Goal: Task Accomplishment & Management: Use online tool/utility

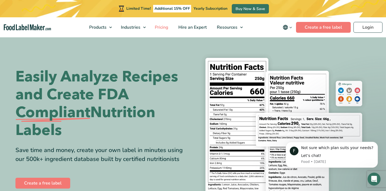
click at [162, 29] on span "Pricing" at bounding box center [161, 27] width 16 height 6
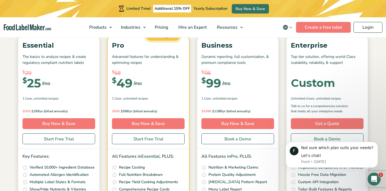
scroll to position [77, 0]
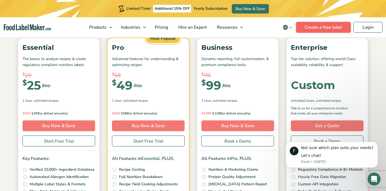
click at [326, 27] on link "Create a free label" at bounding box center [323, 27] width 55 height 11
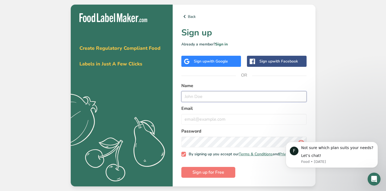
click at [210, 97] on input "text" at bounding box center [243, 96] width 125 height 11
type input "e"
type input "Edyta"
click at [222, 117] on input "email" at bounding box center [243, 119] width 125 height 11
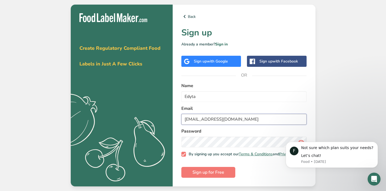
type input "ediesoventx@gmail.com"
click at [228, 174] on button "Sign up for Free" at bounding box center [208, 172] width 54 height 11
click at [221, 59] on span "with Google" at bounding box center [217, 61] width 21 height 5
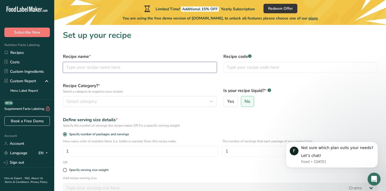
click at [86, 66] on input "text" at bounding box center [140, 67] width 154 height 11
type input "Bread"
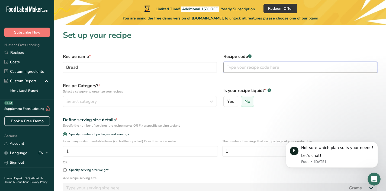
click at [257, 67] on input "text" at bounding box center [300, 67] width 154 height 11
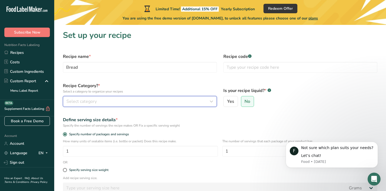
click at [112, 100] on div "Select category" at bounding box center [138, 101] width 144 height 7
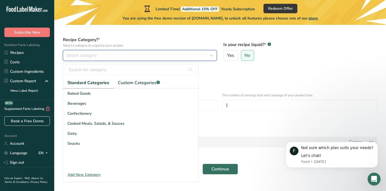
scroll to position [52, 0]
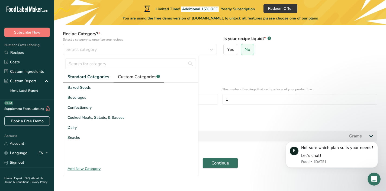
click at [138, 77] on span "Custom Categories .a-a{fill:#347362;}.b-a{fill:#fff;}" at bounding box center [139, 77] width 42 height 7
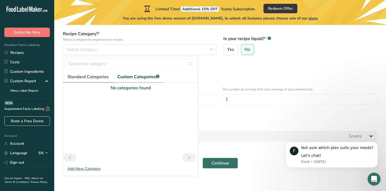
click at [103, 75] on span "Standard Categories" at bounding box center [87, 77] width 41 height 7
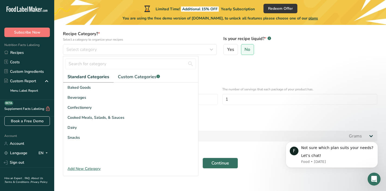
click at [91, 89] on div "Baked Goods" at bounding box center [130, 88] width 135 height 10
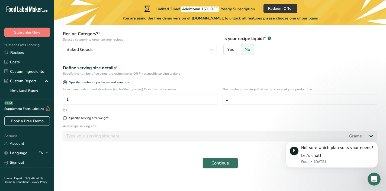
click at [65, 119] on span at bounding box center [65, 118] width 4 height 4
click at [65, 119] on input "Specify serving size weight" at bounding box center [65, 118] width 4 height 4
radio input "true"
radio input "false"
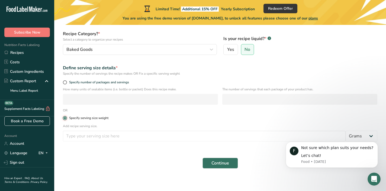
scroll to position [51, 0]
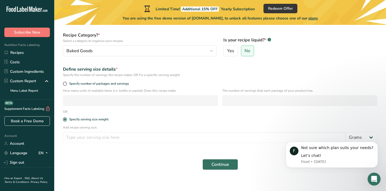
click at [88, 127] on p "Add recipe serving size." at bounding box center [220, 127] width 314 height 5
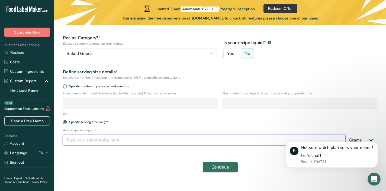
click at [75, 137] on input "number" at bounding box center [204, 140] width 283 height 11
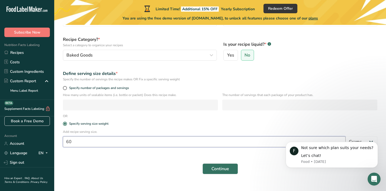
scroll to position [56, 0]
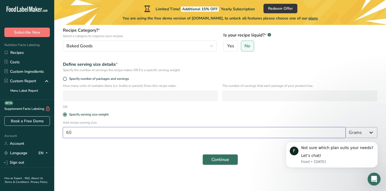
type input "60"
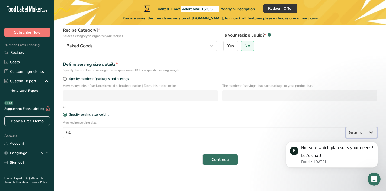
click at [370, 132] on select "Grams kg mg mcg lb oz l mL fl oz tbsp tsp cup qt gallon" at bounding box center [361, 132] width 32 height 11
click at [378, 143] on button "Dismiss notification" at bounding box center [375, 143] width 7 height 7
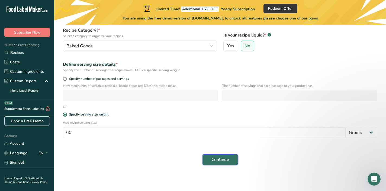
click at [225, 160] on span "Continue" at bounding box center [220, 160] width 18 height 7
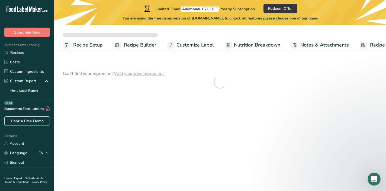
click at [234, 47] on span "Nutrition Breakdown" at bounding box center [257, 44] width 46 height 7
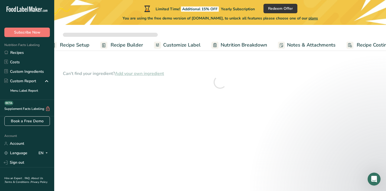
scroll to position [0, 26]
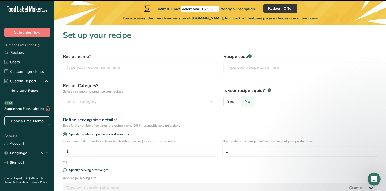
scroll to position [56, 0]
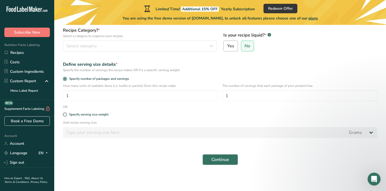
click at [232, 45] on span "Yes" at bounding box center [230, 45] width 7 height 5
click at [227, 45] on input "Yes" at bounding box center [225, 46] width 4 height 4
radio input "true"
radio input "false"
select select "22"
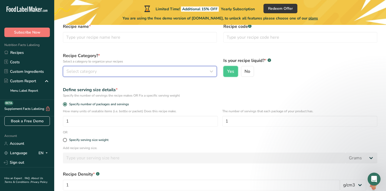
scroll to position [30, 0]
click at [126, 70] on div "Select category" at bounding box center [138, 72] width 144 height 7
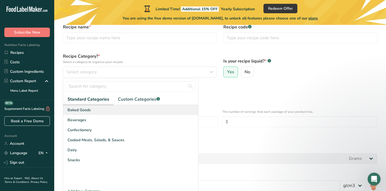
click at [91, 110] on div "Baked Goods" at bounding box center [130, 110] width 135 height 10
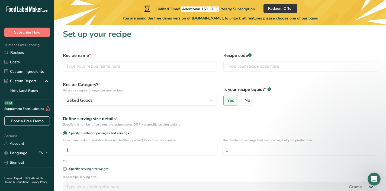
scroll to position [0, 0]
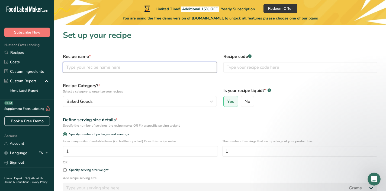
click at [108, 69] on input "text" at bounding box center [140, 67] width 154 height 11
type input "Bread"
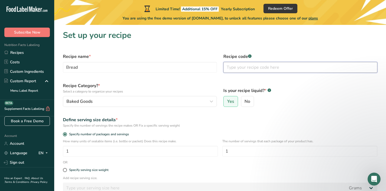
click at [261, 67] on input "text" at bounding box center [300, 67] width 154 height 11
type input "1"
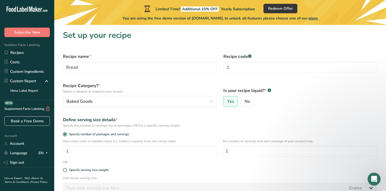
click at [305, 93] on label "Is your recipe liquid? * .a-a{fill:#347362;}.b-a{fill:#fff;}" at bounding box center [300, 90] width 154 height 7
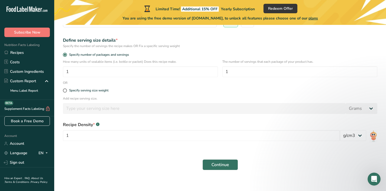
scroll to position [85, 0]
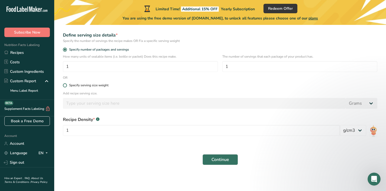
click at [65, 87] on span at bounding box center [65, 85] width 4 height 4
click at [65, 87] on input "Specify serving size weight" at bounding box center [65, 86] width 4 height 4
radio input "true"
radio input "false"
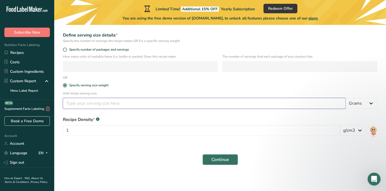
click at [74, 104] on input "number" at bounding box center [204, 103] width 283 height 11
type input "60"
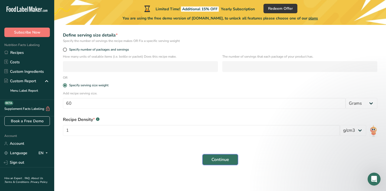
click at [232, 160] on button "Continue" at bounding box center [219, 159] width 35 height 11
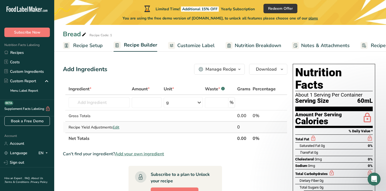
click at [121, 127] on div "Recipe Yield Adjustments Edit" at bounding box center [99, 128] width 61 height 6
click at [117, 127] on span "Edit" at bounding box center [116, 127] width 7 height 5
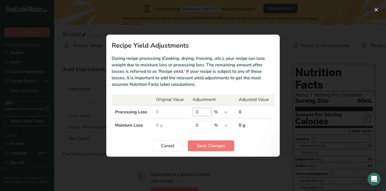
drag, startPoint x: 169, startPoint y: 114, endPoint x: 200, endPoint y: 112, distance: 31.5
click at [170, 113] on td "0" at bounding box center [171, 112] width 36 height 14
click at [204, 111] on input "0" at bounding box center [201, 112] width 19 height 9
click at [168, 144] on span "Cancel" at bounding box center [168, 146] width 14 height 7
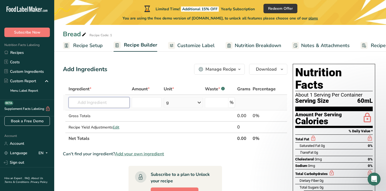
click at [97, 103] on input "text" at bounding box center [99, 102] width 61 height 11
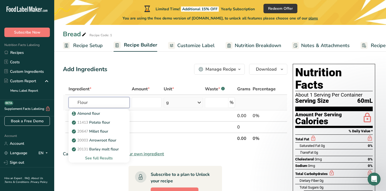
type input "Flour"
click at [102, 157] on div "See full Results" at bounding box center [99, 158] width 52 height 6
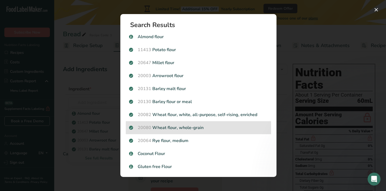
click at [212, 127] on p "20080 Wheat flour, whole-grain" at bounding box center [198, 128] width 139 height 7
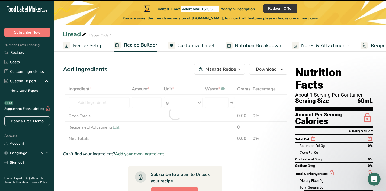
type input "0"
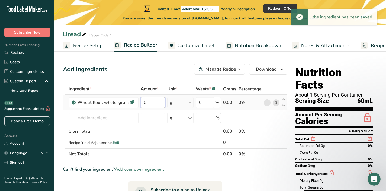
click at [149, 103] on input "0" at bounding box center [153, 102] width 24 height 11
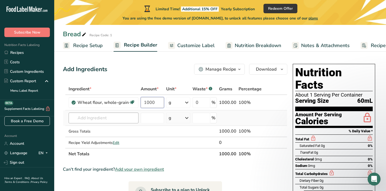
type input "1000"
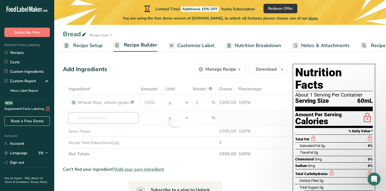
click at [115, 119] on div "Ingredient * Amount * Unit * Waste * .a-a{fill:#347362;}.b-a{fill:#fff;} Grams …" at bounding box center [175, 121] width 224 height 76
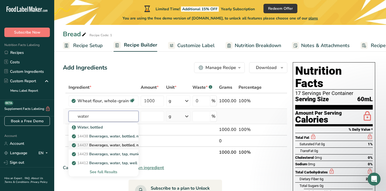
scroll to position [2, 0]
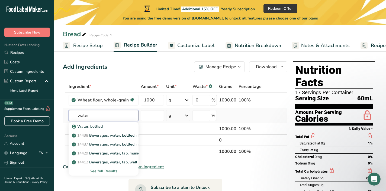
type input "water"
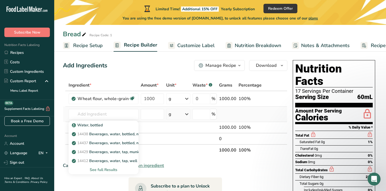
click at [103, 171] on div "See full Results" at bounding box center [103, 170] width 61 height 6
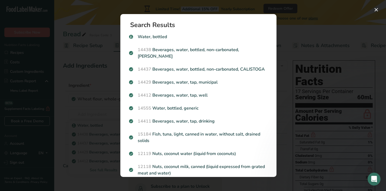
click at [288, 133] on div "Search results modal" at bounding box center [193, 95] width 386 height 191
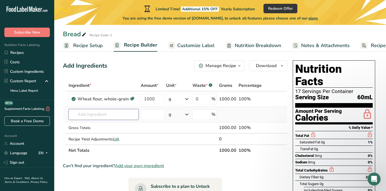
click at [95, 116] on input "text" at bounding box center [104, 114] width 70 height 11
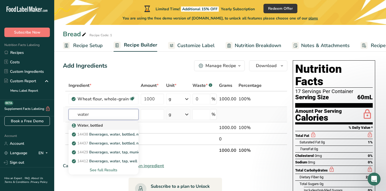
type input "water"
click at [100, 125] on p "Water, bottled" at bounding box center [88, 126] width 30 height 6
type input "Water, bottled"
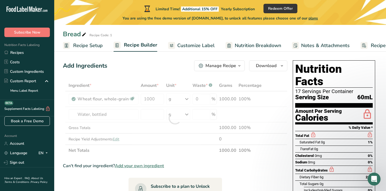
click at [154, 114] on div at bounding box center [175, 118] width 224 height 76
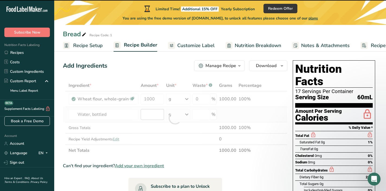
type input "0"
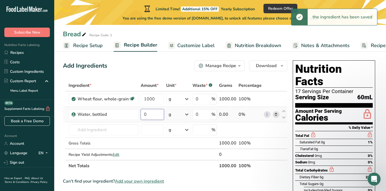
drag, startPoint x: 149, startPoint y: 114, endPoint x: 153, endPoint y: 114, distance: 4.1
click at [149, 114] on input "0" at bounding box center [152, 114] width 23 height 11
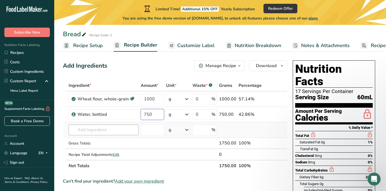
type input "750"
click at [76, 132] on div "Ingredient * Amount * Unit * Waste * .a-a{fill:#347362;}.b-a{fill:#fff;} Grams …" at bounding box center [175, 126] width 224 height 92
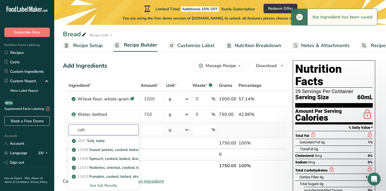
scroll to position [3, 0]
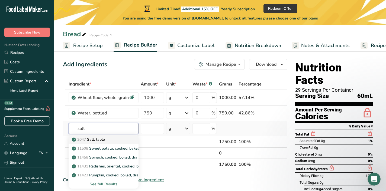
type input "salt"
click at [117, 142] on div "2047 Salt, table" at bounding box center [99, 140] width 53 height 6
type input "Salt, table"
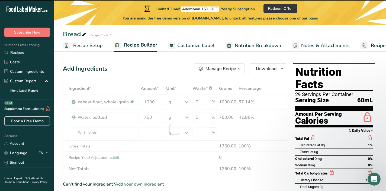
type input "0"
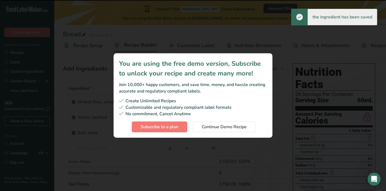
scroll to position [0, 0]
click at [219, 144] on div "You are using the free demo version, Subscribe to unlock your recipe and create…" at bounding box center [193, 96] width 176 height 102
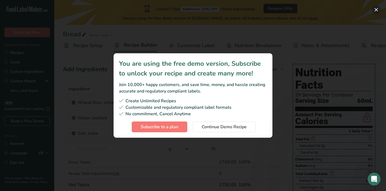
click at [377, 9] on button "Subscription modal" at bounding box center [376, 9] width 9 height 9
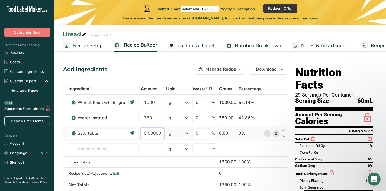
click at [150, 132] on input "0.000003" at bounding box center [152, 133] width 23 height 11
click at [160, 132] on input "0.000003" at bounding box center [152, 133] width 23 height 11
type input "3"
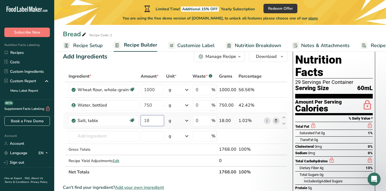
scroll to position [12, 0]
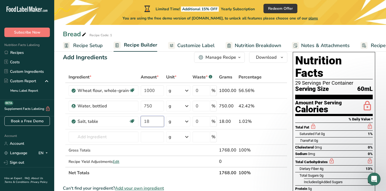
type input "18"
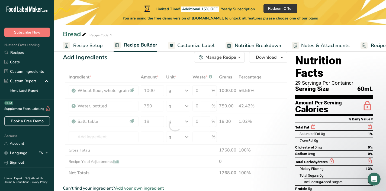
click at [95, 44] on span "Recipe Setup" at bounding box center [88, 45] width 30 height 7
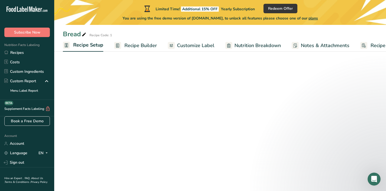
scroll to position [0, 2]
select select "22"
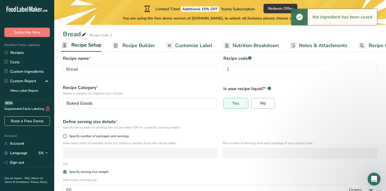
click at [271, 102] on label "No" at bounding box center [263, 103] width 24 height 11
click at [255, 102] on input "No" at bounding box center [253, 104] width 4 height 4
radio input "true"
radio input "false"
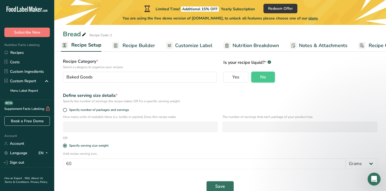
scroll to position [48, 0]
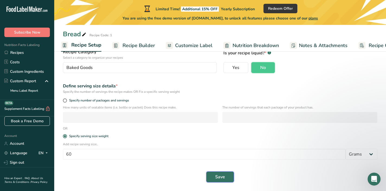
click at [230, 177] on button "Save" at bounding box center [220, 177] width 28 height 11
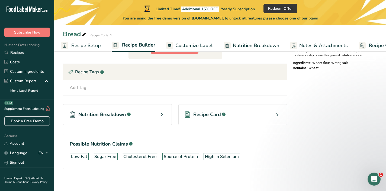
scroll to position [195, 0]
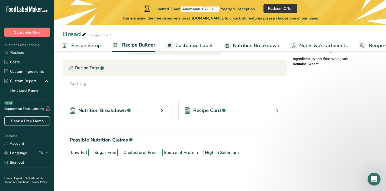
click at [161, 111] on icon at bounding box center [161, 111] width 7 height 10
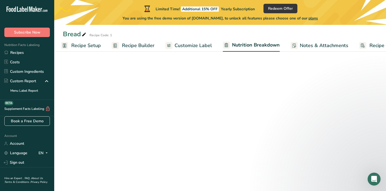
select select "Calories"
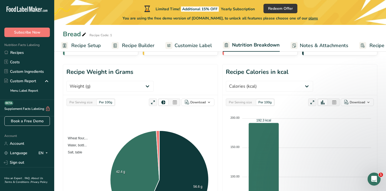
scroll to position [54, 0]
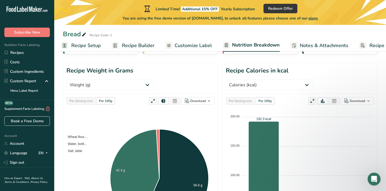
click at [199, 46] on span "Customize Label" at bounding box center [192, 45] width 37 height 7
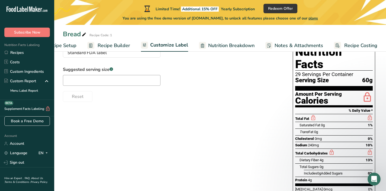
scroll to position [55, 0]
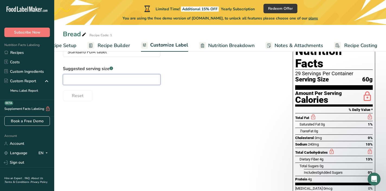
click at [132, 84] on input "text" at bounding box center [112, 79] width 98 height 11
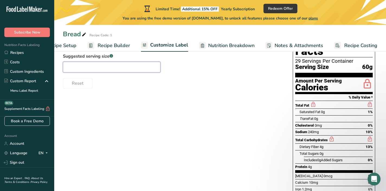
scroll to position [42, 0]
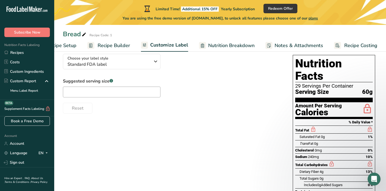
click at [292, 45] on span "Notes & Attachments" at bounding box center [298, 45] width 48 height 7
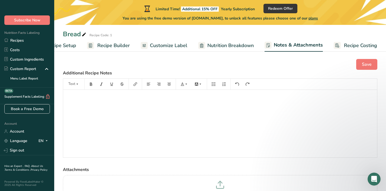
scroll to position [2, 0]
click at [119, 46] on span "Recipe Builder" at bounding box center [113, 45] width 33 height 7
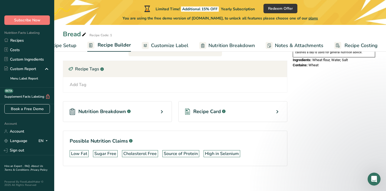
scroll to position [195, 0]
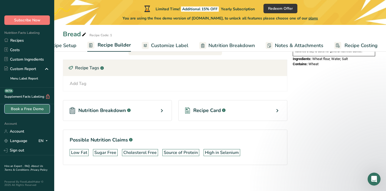
click at [31, 111] on link "Book a Free Demo" at bounding box center [27, 108] width 46 height 9
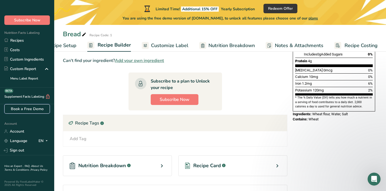
scroll to position [139, 0]
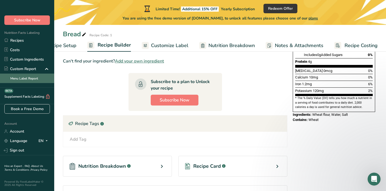
click at [40, 80] on link "Menu Label Report" at bounding box center [27, 78] width 54 height 9
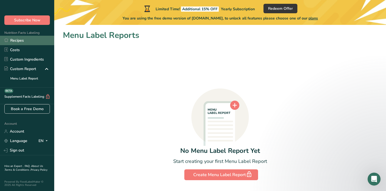
click at [23, 38] on link "Recipes" at bounding box center [27, 40] width 54 height 9
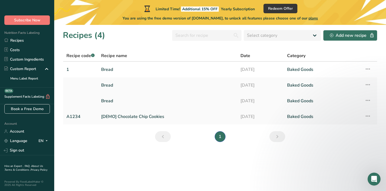
click at [114, 101] on link "Bread" at bounding box center [167, 100] width 133 height 11
click at [110, 102] on link "Bread" at bounding box center [167, 100] width 133 height 11
click at [122, 101] on link "Bread" at bounding box center [167, 100] width 133 height 11
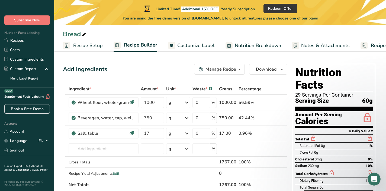
click at [375, 43] on span "Recipe Costing" at bounding box center [387, 45] width 33 height 7
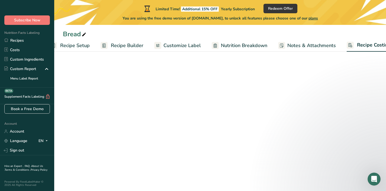
scroll to position [0, 26]
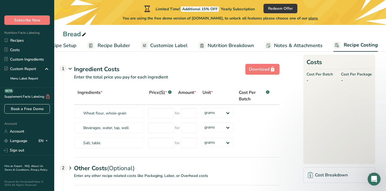
click at [125, 44] on span "Recipe Builder" at bounding box center [114, 45] width 33 height 7
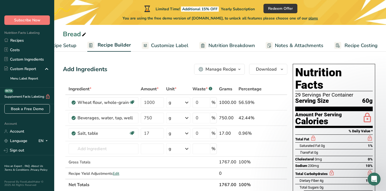
click at [177, 45] on span "Customize Label" at bounding box center [169, 45] width 37 height 7
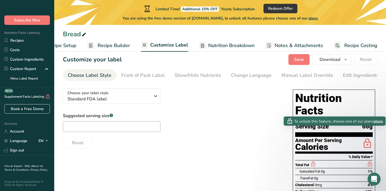
scroll to position [8, 0]
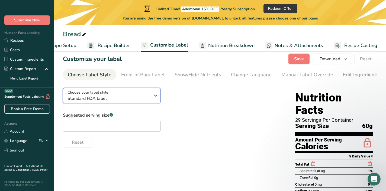
click at [156, 96] on icon "button" at bounding box center [155, 96] width 7 height 10
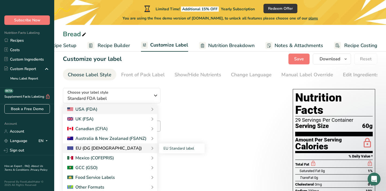
click at [110, 149] on div "EU (DG SANTE)" at bounding box center [110, 148] width 86 height 7
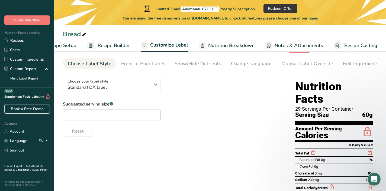
scroll to position [14, 0]
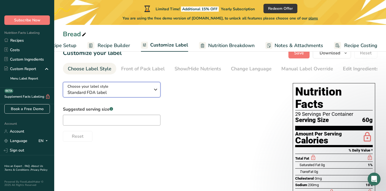
click at [155, 91] on icon "button" at bounding box center [155, 90] width 7 height 10
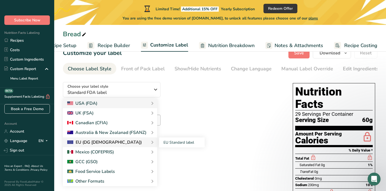
click at [77, 142] on div "EU (DG SANTE)" at bounding box center [104, 142] width 74 height 7
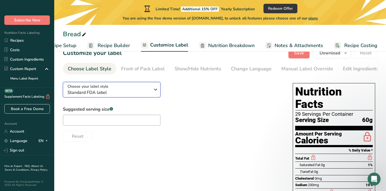
click at [155, 90] on icon "button" at bounding box center [155, 90] width 7 height 10
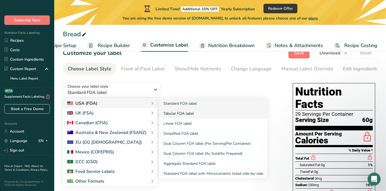
click at [188, 117] on link "Tabular FDA label" at bounding box center [213, 114] width 108 height 10
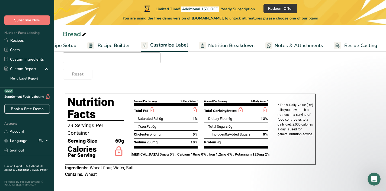
scroll to position [78, 0]
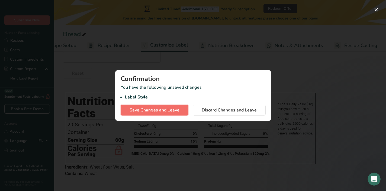
click at [179, 113] on span "Save Changes and Leave" at bounding box center [154, 110] width 50 height 7
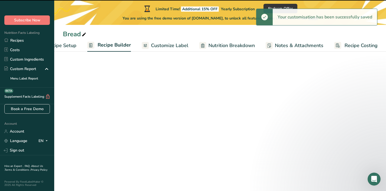
scroll to position [0, 26]
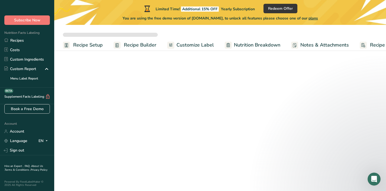
scroll to position [12, 0]
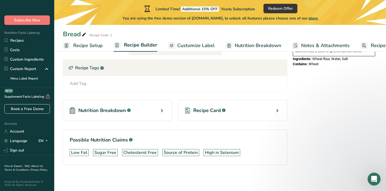
click at [273, 111] on div "Recipe Card .a-a{fill:#347362;}.b-a{fill:#fff;}" at bounding box center [232, 110] width 109 height 21
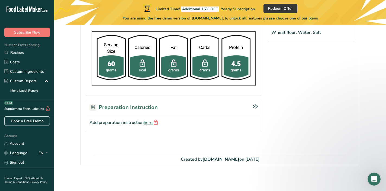
click at [27, 9] on icon at bounding box center [26, 10] width 2 height 4
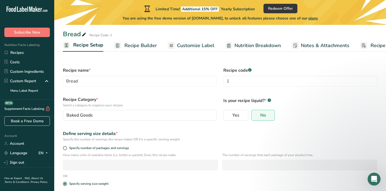
scroll to position [48, 0]
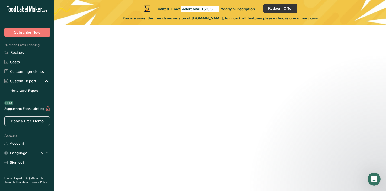
scroll to position [56, 0]
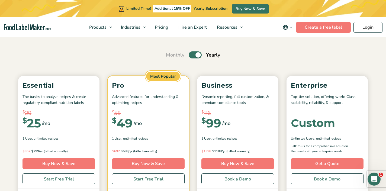
scroll to position [39, 0]
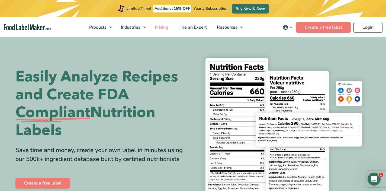
click at [169, 27] on span "Pricing" at bounding box center [161, 27] width 16 height 6
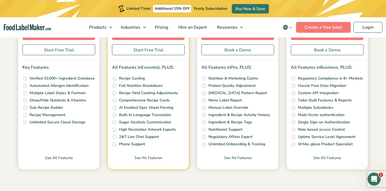
scroll to position [169, 0]
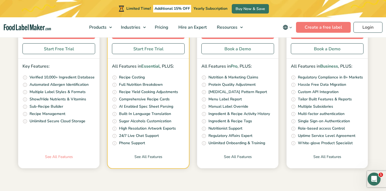
click at [73, 156] on link "See All Features" at bounding box center [58, 161] width 81 height 14
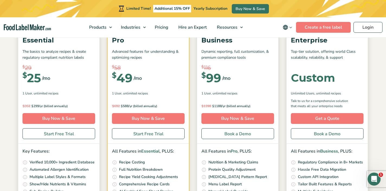
scroll to position [84, 0]
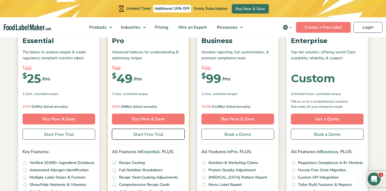
click at [154, 134] on link "Start Free Trial" at bounding box center [148, 134] width 73 height 11
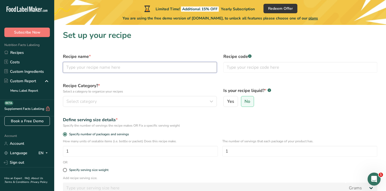
click at [85, 70] on input "text" at bounding box center [140, 67] width 154 height 11
type input "Bread"
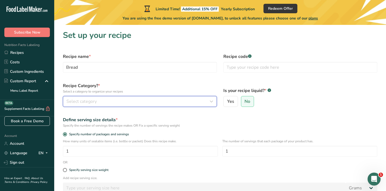
click at [107, 103] on div "Select category" at bounding box center [138, 101] width 144 height 7
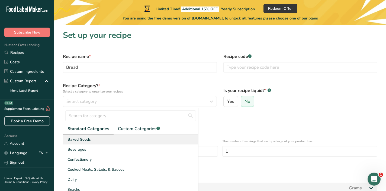
scroll to position [1, 0]
click at [93, 140] on div "Baked Goods" at bounding box center [130, 139] width 135 height 10
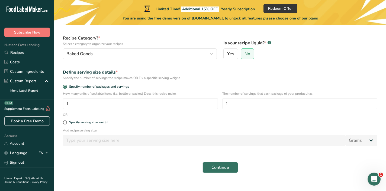
scroll to position [51, 0]
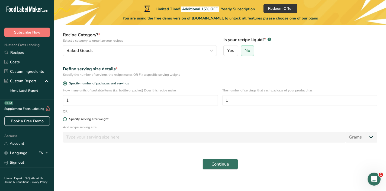
click at [66, 120] on span at bounding box center [65, 119] width 4 height 4
click at [66, 120] on input "Specify serving size weight" at bounding box center [65, 120] width 4 height 4
radio input "true"
radio input "false"
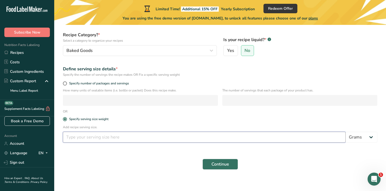
click at [69, 137] on input "number" at bounding box center [204, 137] width 283 height 11
type input "60"
click at [223, 166] on span "Continue" at bounding box center [220, 164] width 18 height 7
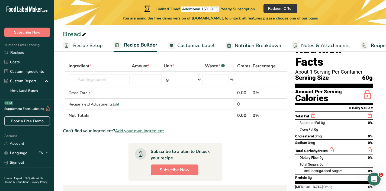
scroll to position [30, 0]
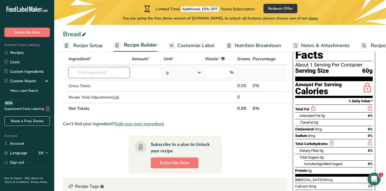
click at [91, 68] on input "text" at bounding box center [99, 72] width 61 height 11
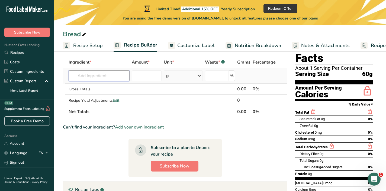
scroll to position [23, 0]
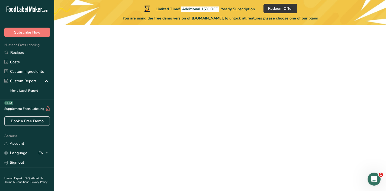
scroll to position [51, 0]
